Goal: Task Accomplishment & Management: Use online tool/utility

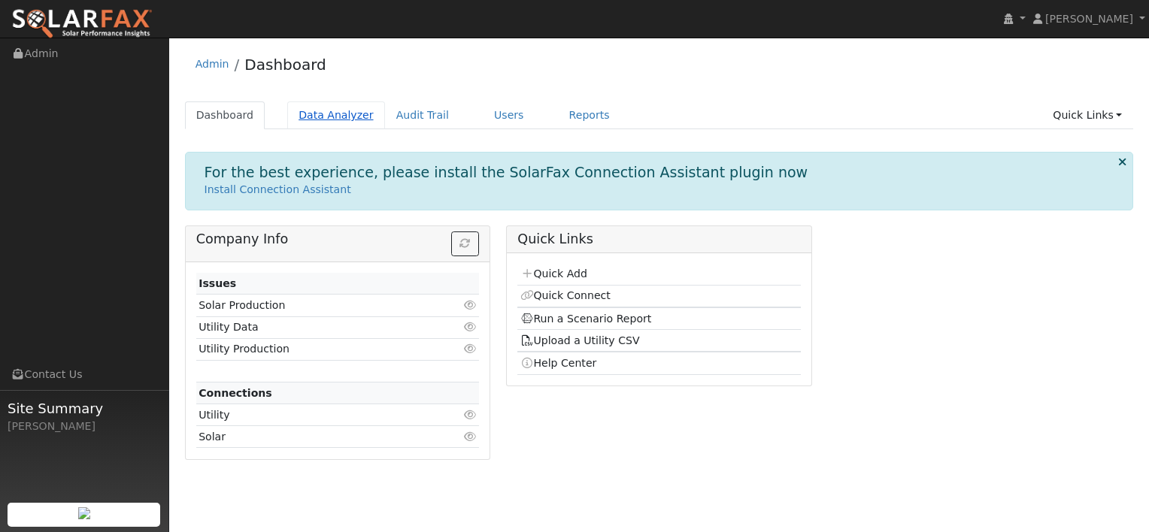
click at [310, 110] on link "Data Analyzer" at bounding box center [336, 115] width 98 height 28
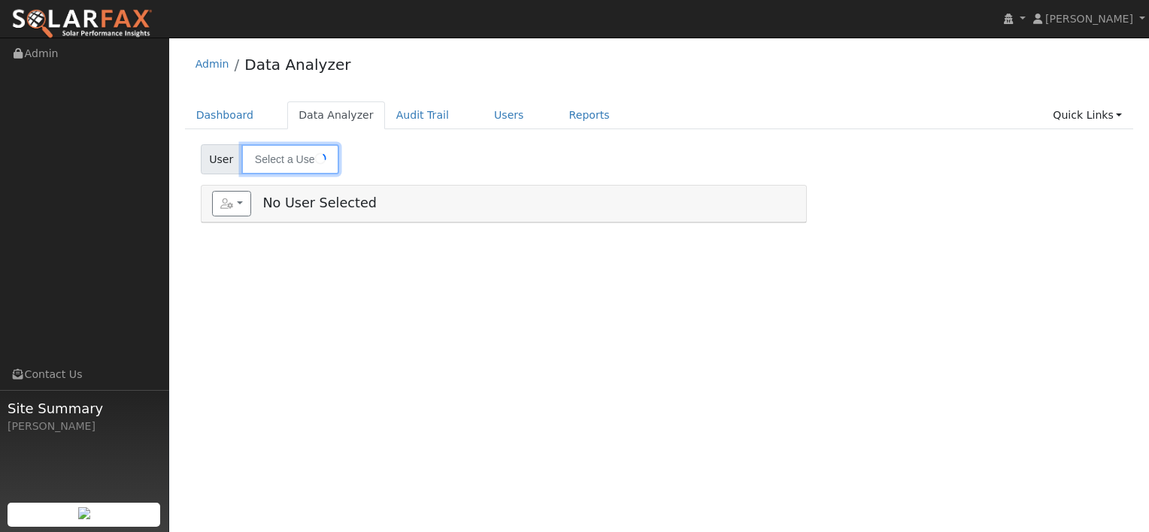
type input "[PERSON_NAME]"
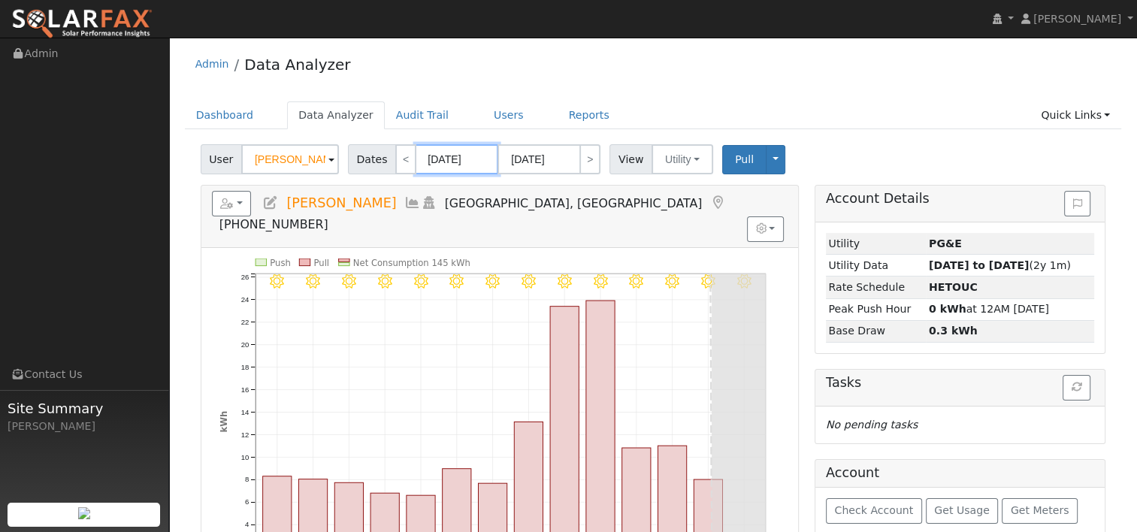
click at [463, 159] on input "[DATE]" at bounding box center [457, 159] width 83 height 30
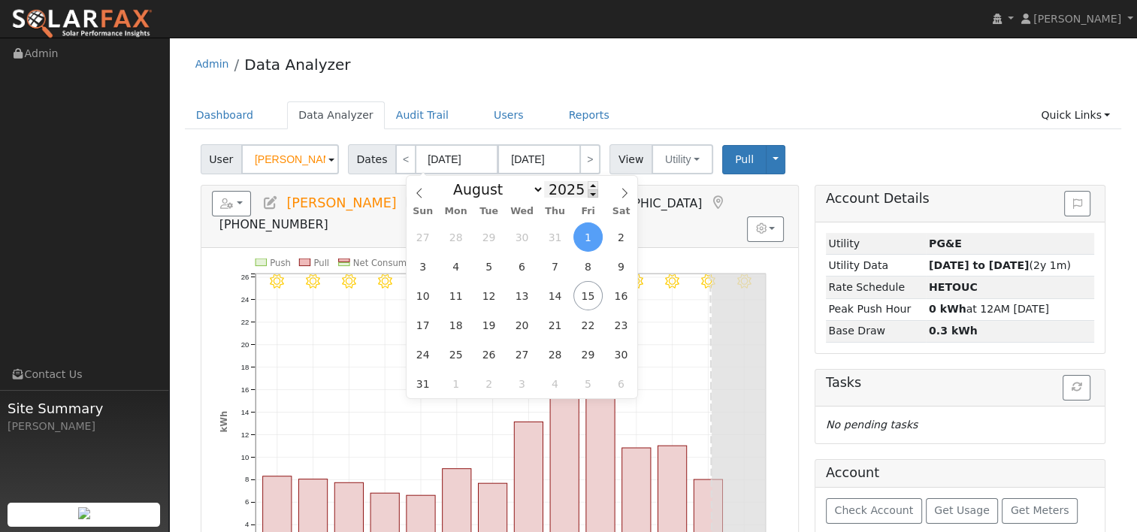
click at [588, 195] on span at bounding box center [593, 193] width 11 height 8
type input "2024"
click at [521, 288] on span "14" at bounding box center [521, 295] width 29 height 29
type input "[DATE]"
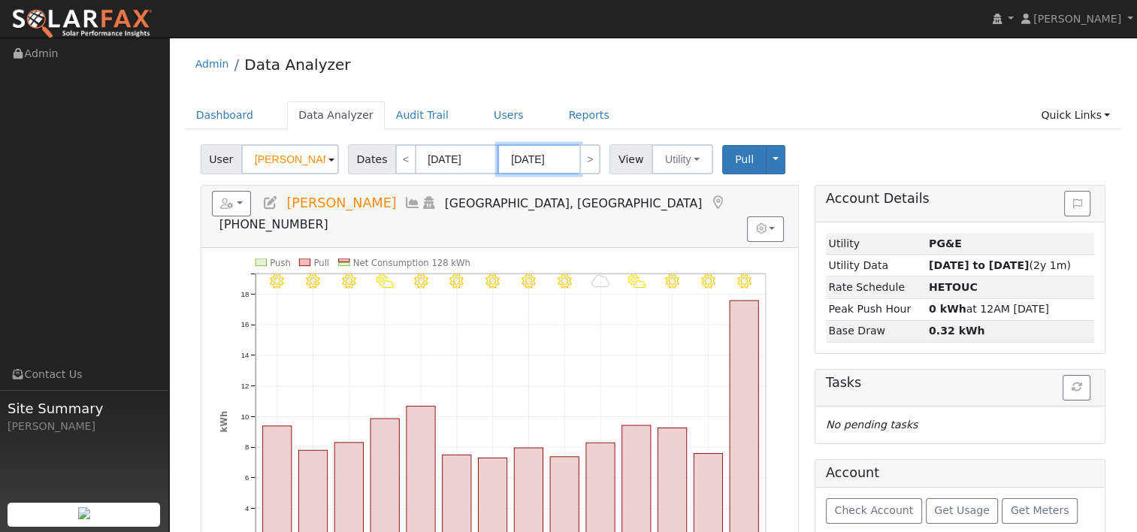
click at [541, 154] on input "[DATE]" at bounding box center [539, 159] width 83 height 30
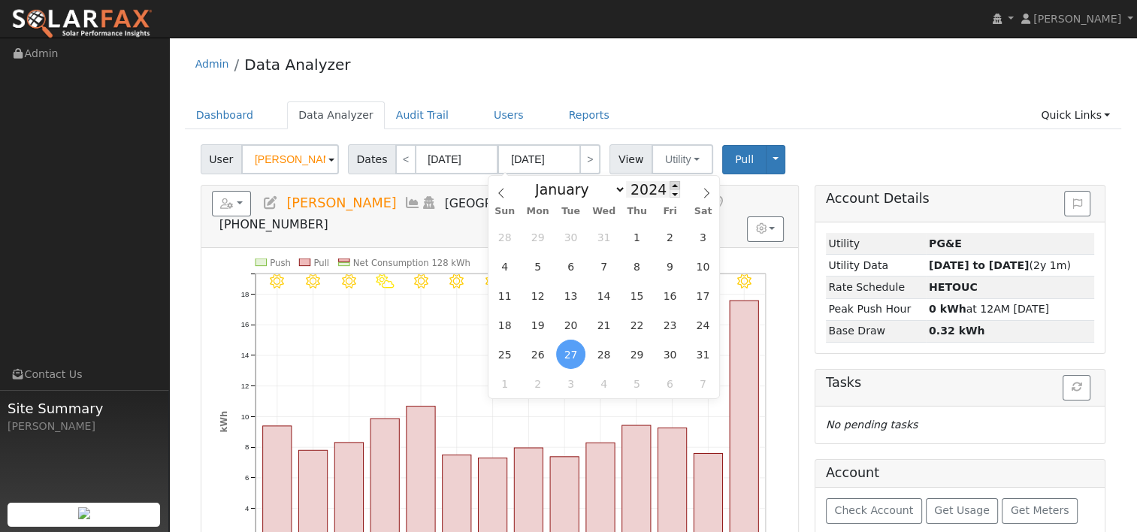
click at [670, 185] on span at bounding box center [675, 185] width 11 height 8
type input "2025"
click at [607, 296] on span "13" at bounding box center [603, 295] width 29 height 29
type input "[DATE]"
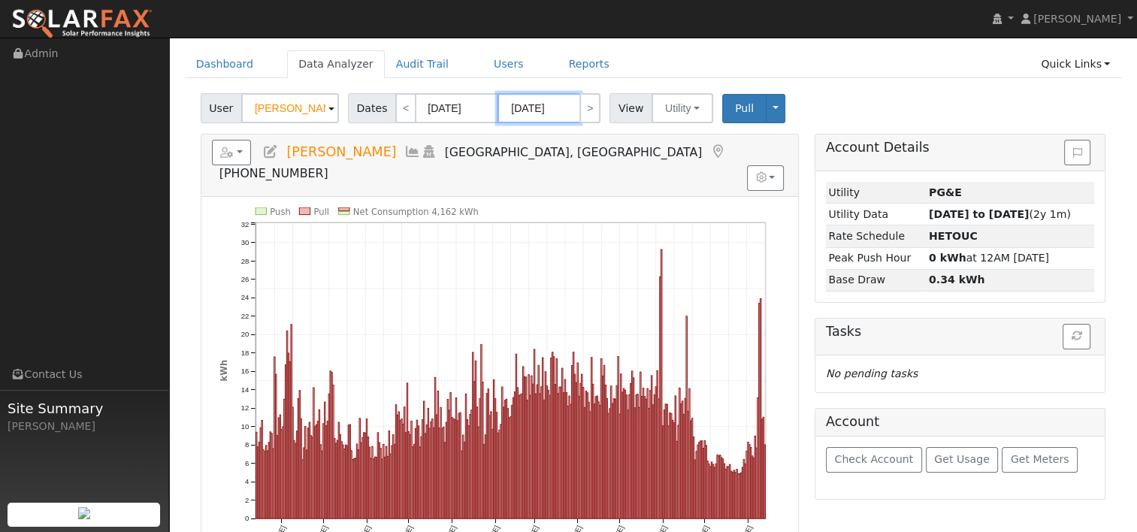
scroll to position [75, 0]
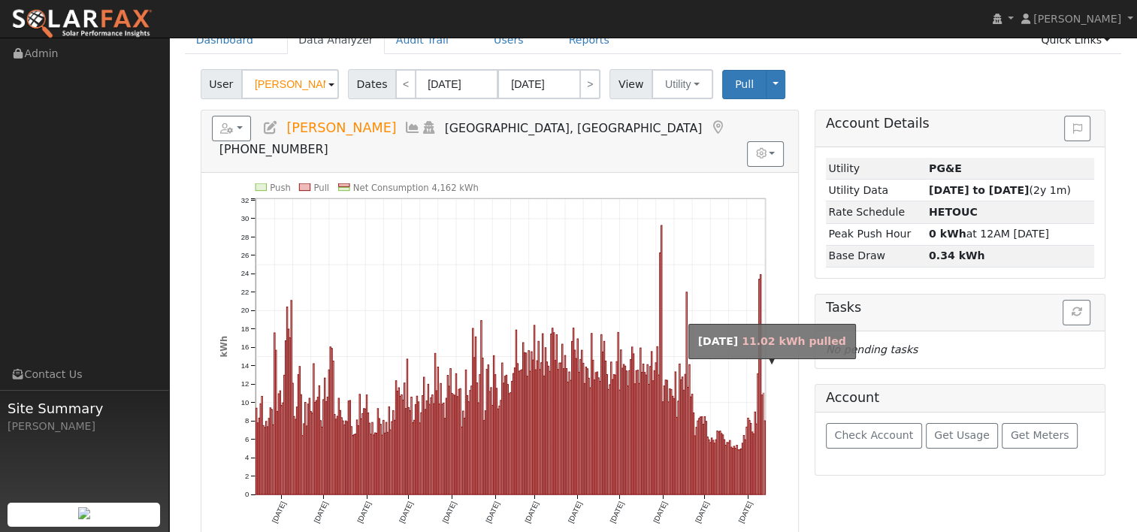
click at [763, 403] on rect "onclick=""" at bounding box center [763, 443] width 1 height 101
type input "[DATE]"
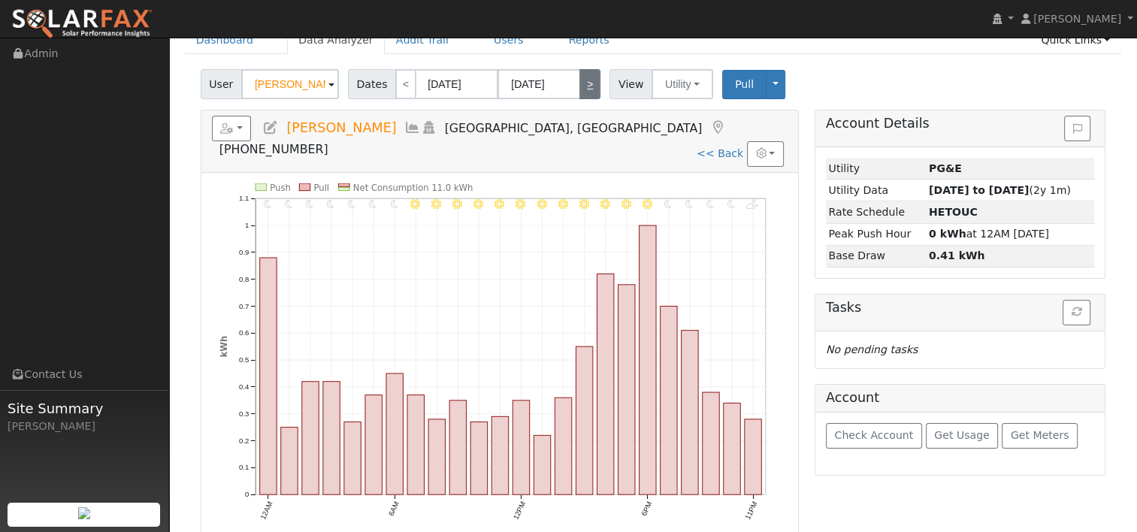
click at [583, 89] on link ">" at bounding box center [590, 84] width 21 height 30
type input "[DATE]"
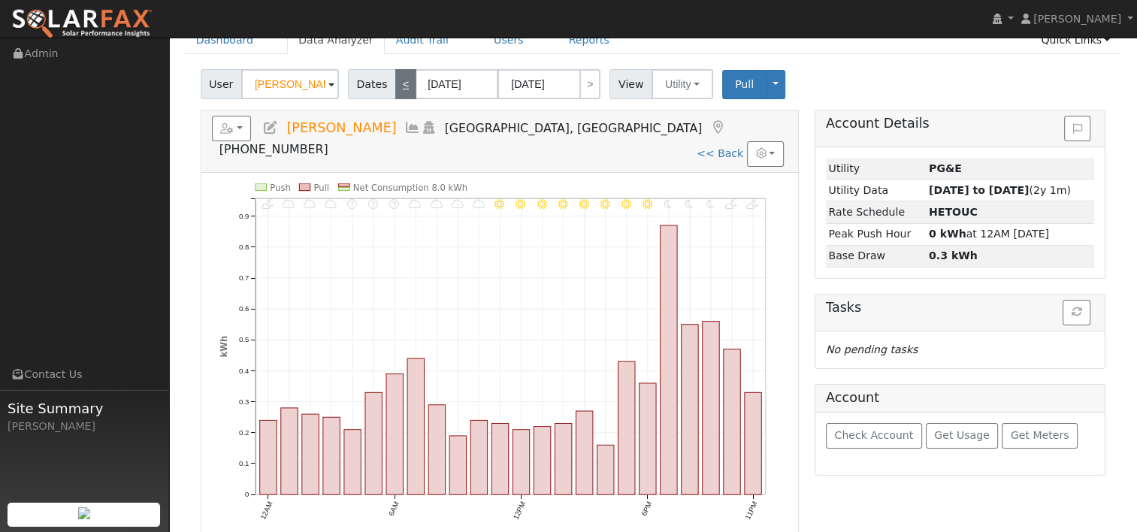
click at [400, 82] on link "<" at bounding box center [405, 84] width 21 height 30
type input "[DATE]"
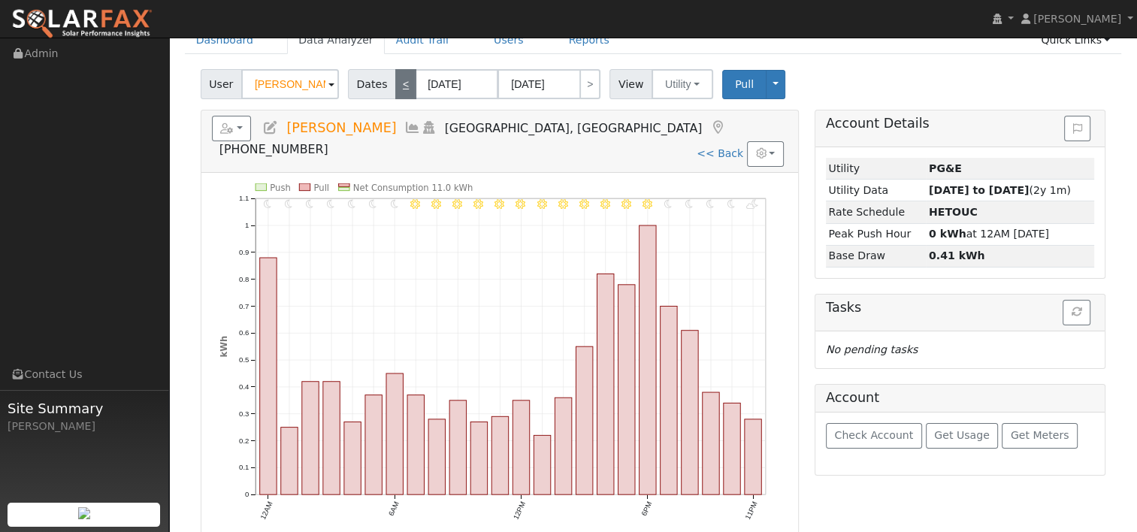
click at [395, 77] on link "<" at bounding box center [405, 84] width 21 height 30
type input "[DATE]"
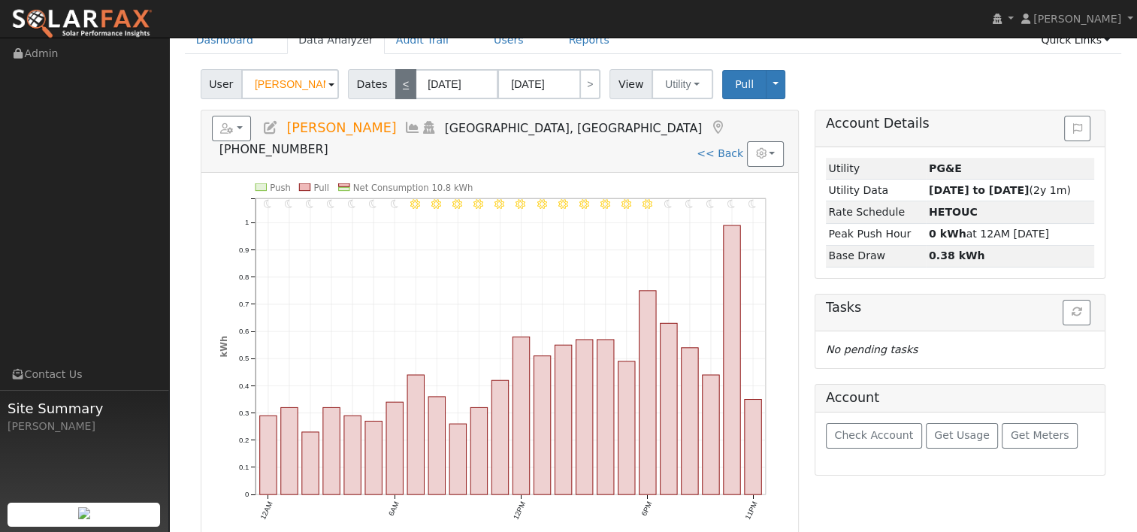
click at [395, 78] on link "<" at bounding box center [405, 84] width 21 height 30
type input "[DATE]"
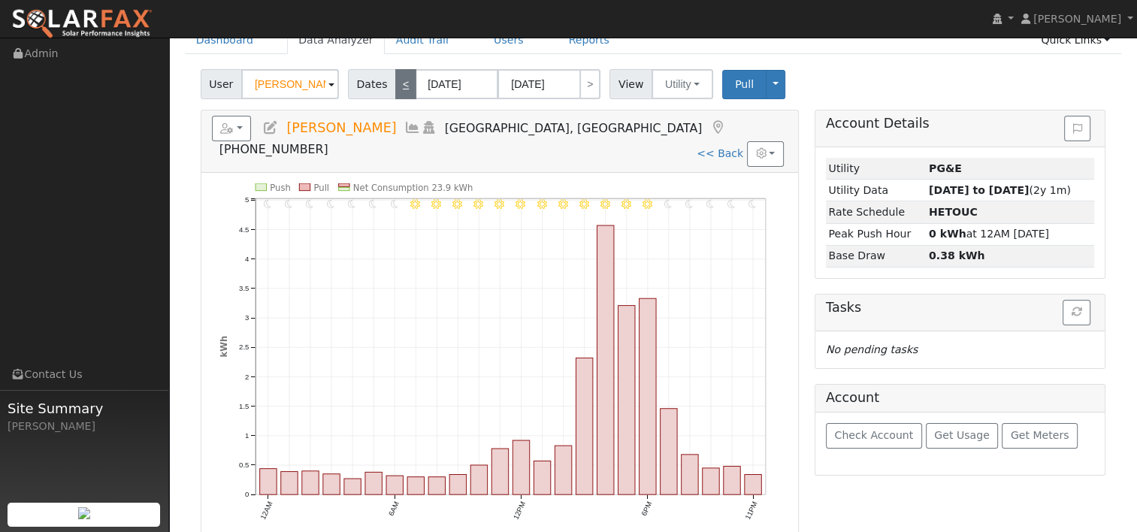
click at [397, 80] on link "<" at bounding box center [405, 84] width 21 height 30
type input "[DATE]"
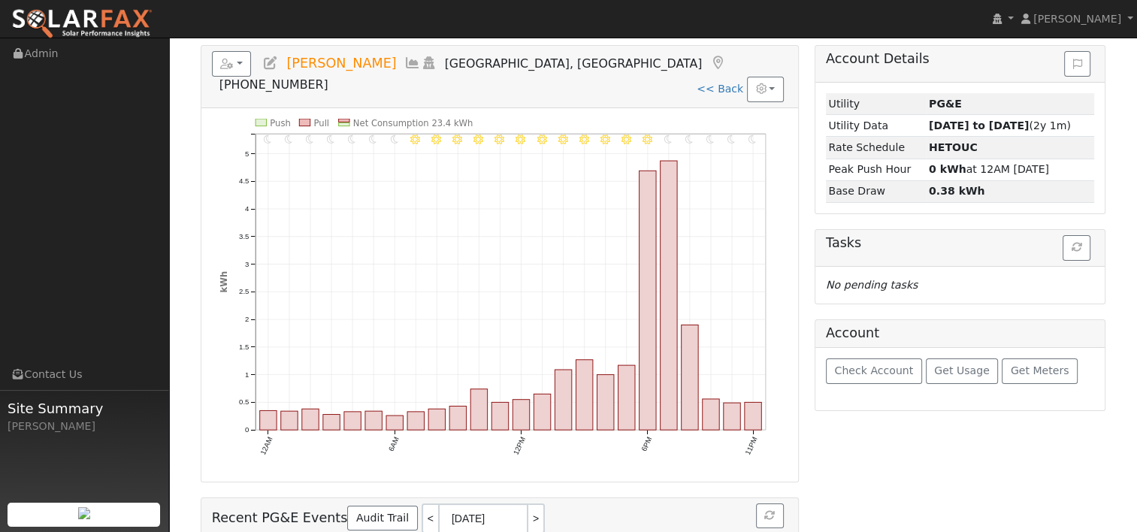
scroll to position [150, 0]
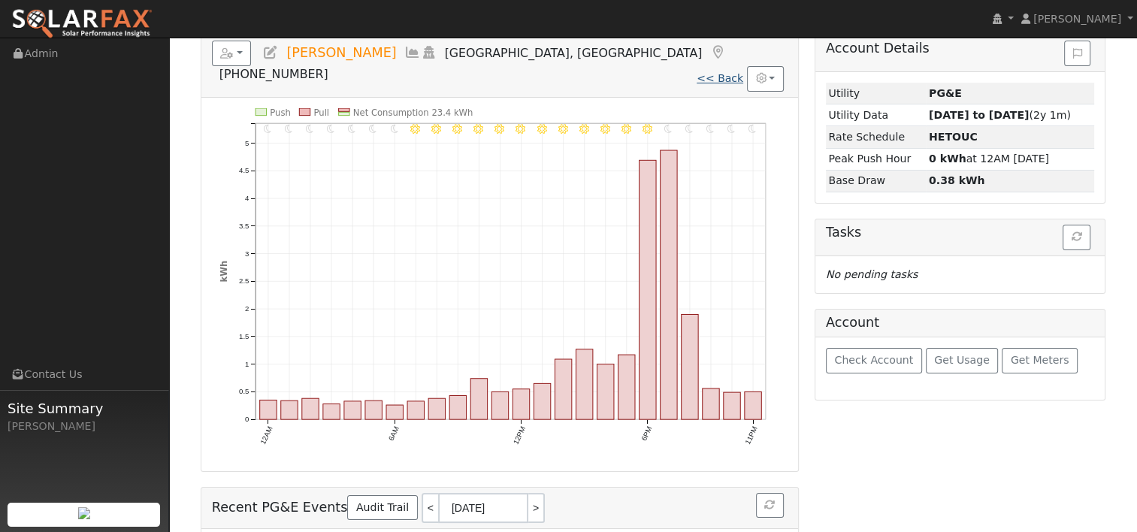
click at [731, 72] on link "<< Back" at bounding box center [720, 78] width 47 height 12
type input "[DATE]"
